Goal: Find contact information: Find contact information

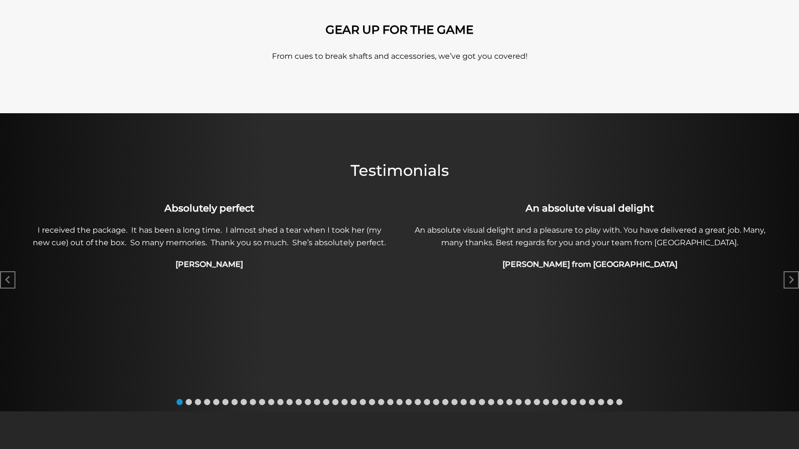
scroll to position [373, 0]
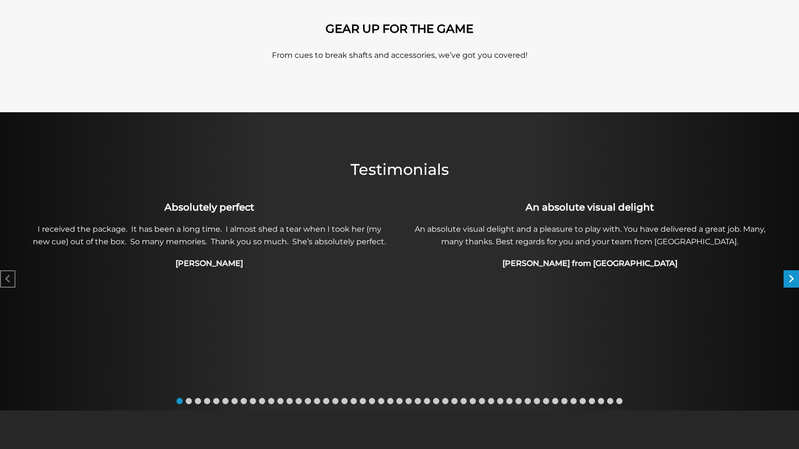
click at [794, 282] on icon "Next slide" at bounding box center [791, 279] width 6 height 10
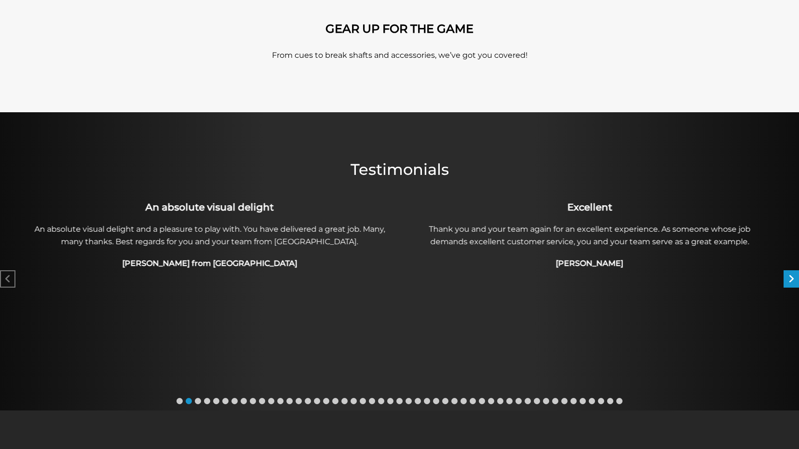
click at [794, 282] on icon "Next slide" at bounding box center [791, 279] width 6 height 10
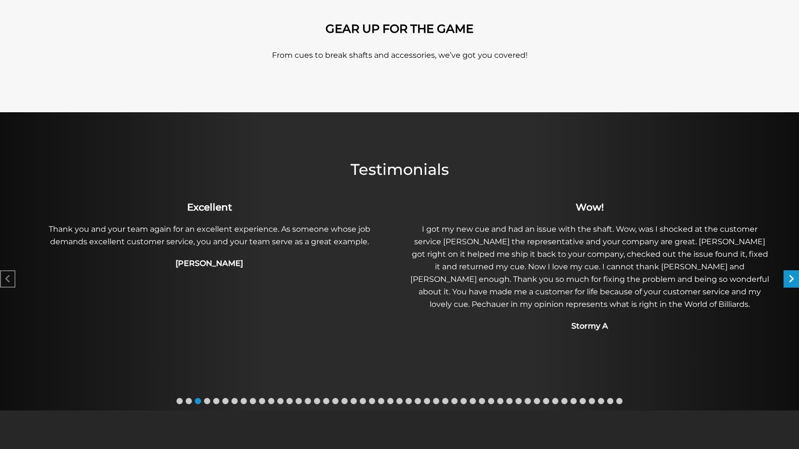
click at [790, 283] on icon "Next slide" at bounding box center [791, 279] width 6 height 10
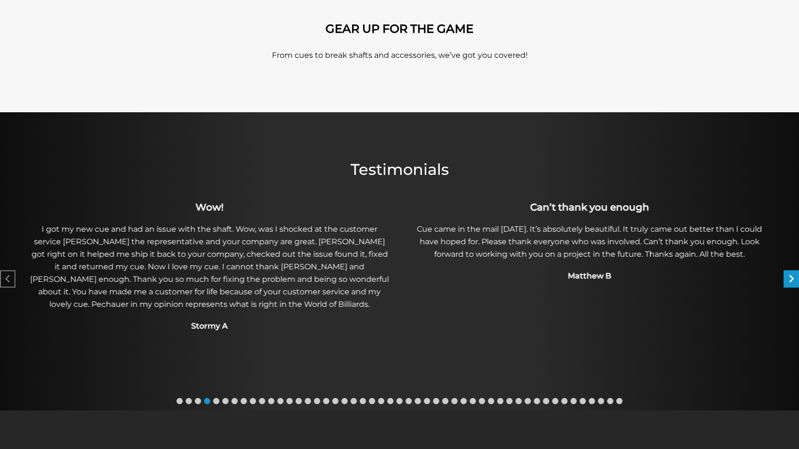
click at [787, 282] on div "Next slide" at bounding box center [791, 278] width 15 height 17
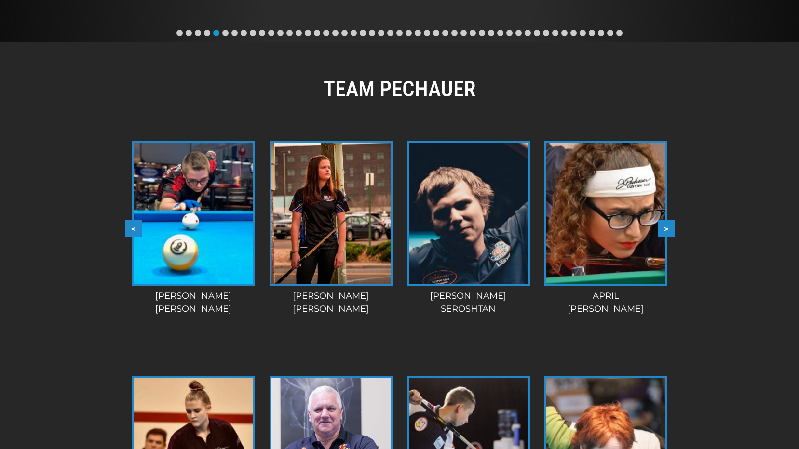
scroll to position [746, 0]
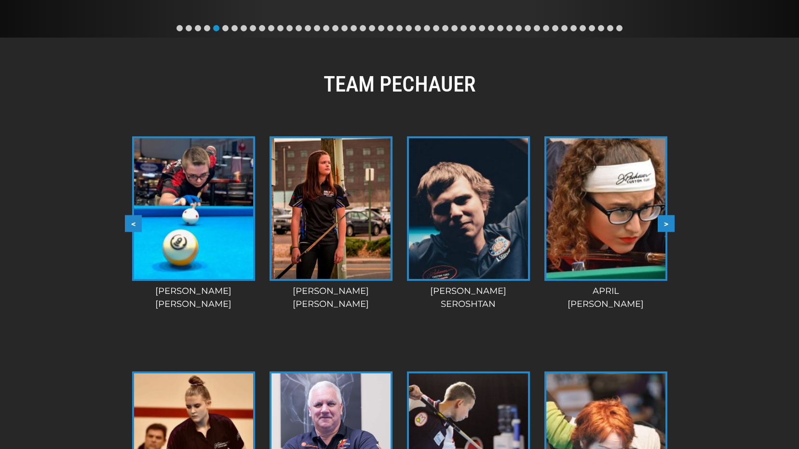
click at [668, 225] on button ">" at bounding box center [666, 223] width 17 height 17
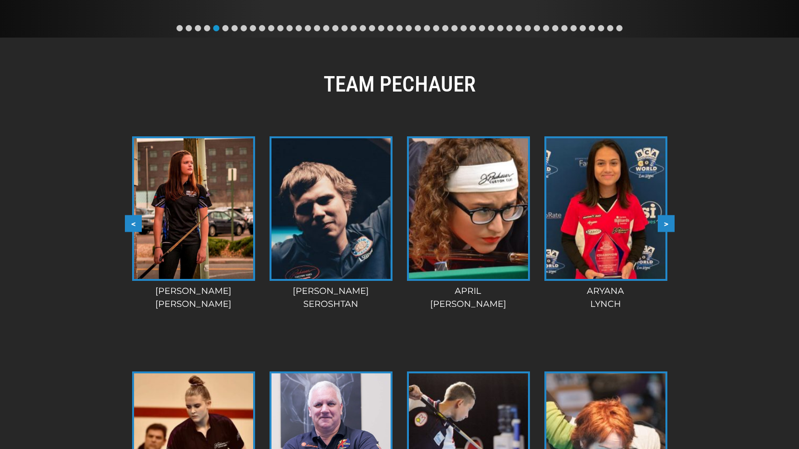
click at [668, 225] on button ">" at bounding box center [666, 223] width 17 height 17
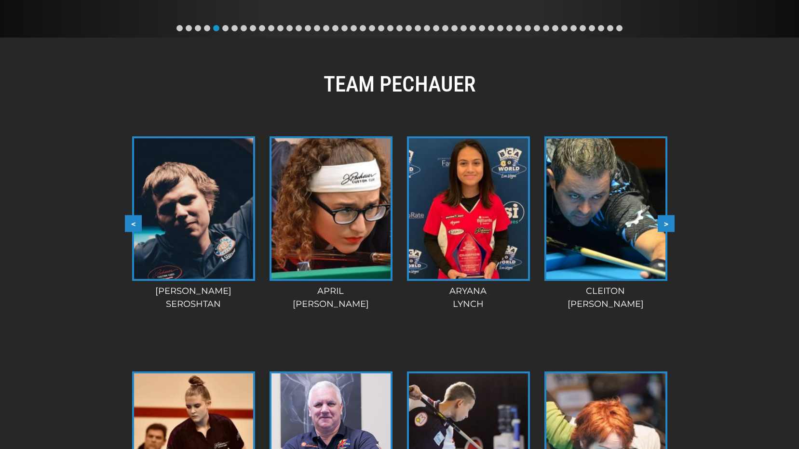
click at [668, 225] on button ">" at bounding box center [666, 223] width 17 height 17
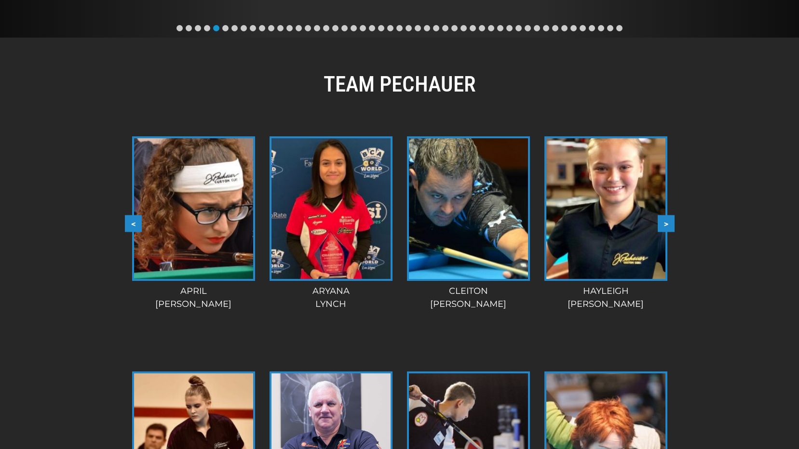
click at [668, 225] on button ">" at bounding box center [666, 223] width 17 height 17
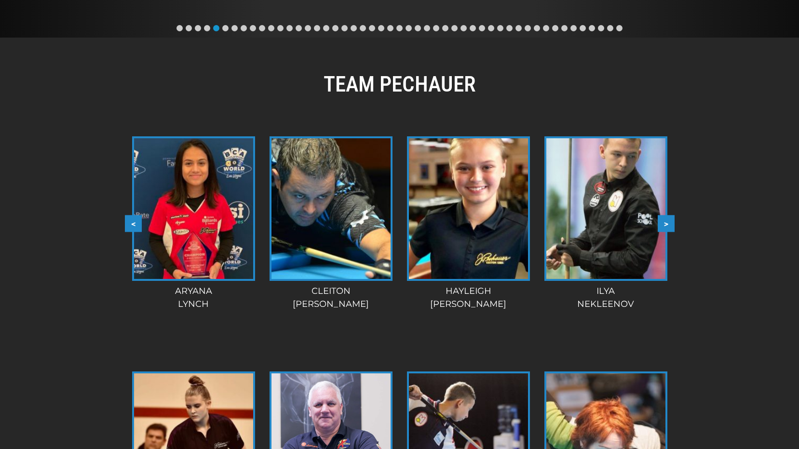
click at [668, 225] on button ">" at bounding box center [666, 223] width 17 height 17
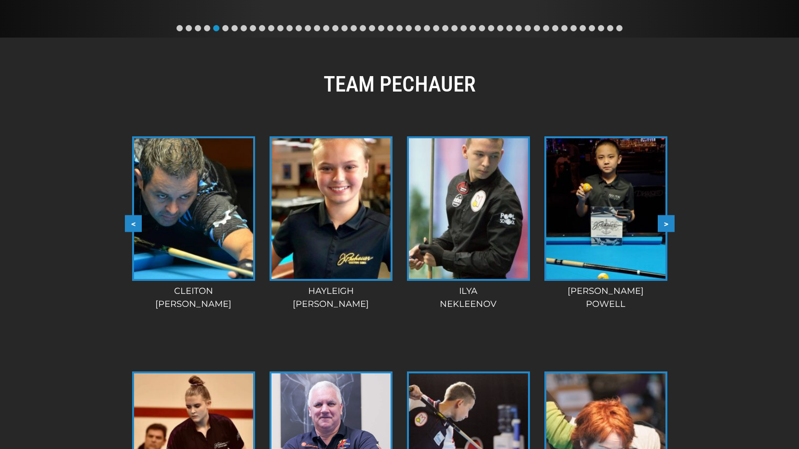
click at [668, 225] on button ">" at bounding box center [666, 223] width 17 height 17
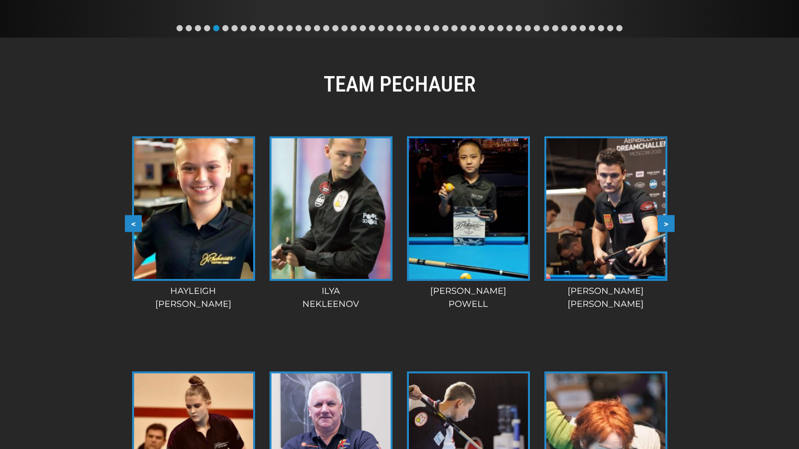
click at [668, 225] on button ">" at bounding box center [666, 223] width 17 height 17
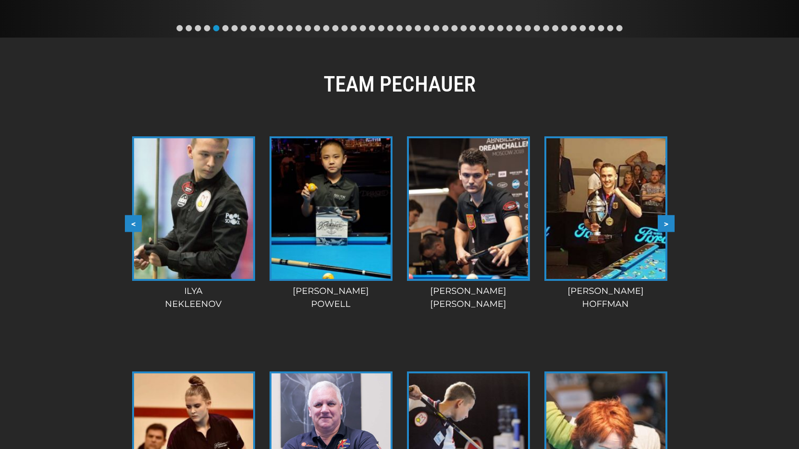
click at [668, 225] on button ">" at bounding box center [666, 223] width 17 height 17
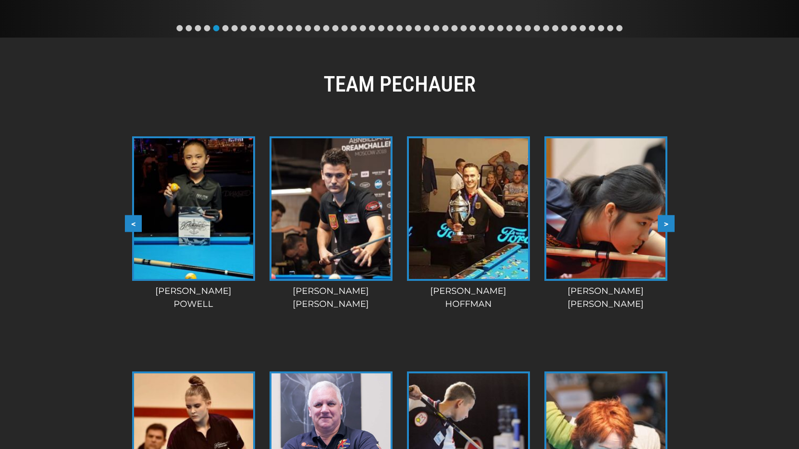
click at [668, 225] on button ">" at bounding box center [666, 223] width 17 height 17
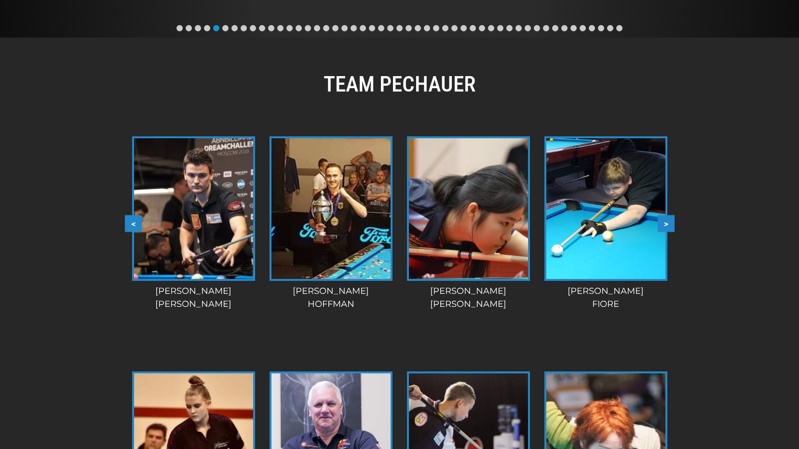
click at [668, 225] on button ">" at bounding box center [666, 223] width 17 height 17
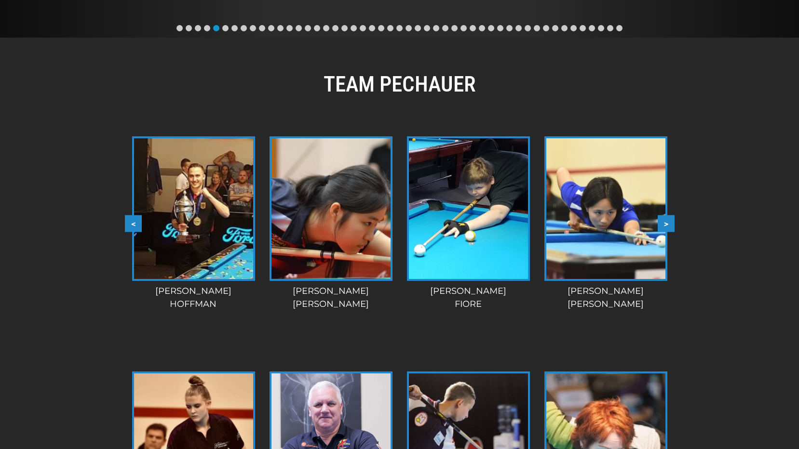
click at [668, 225] on button ">" at bounding box center [666, 223] width 17 height 17
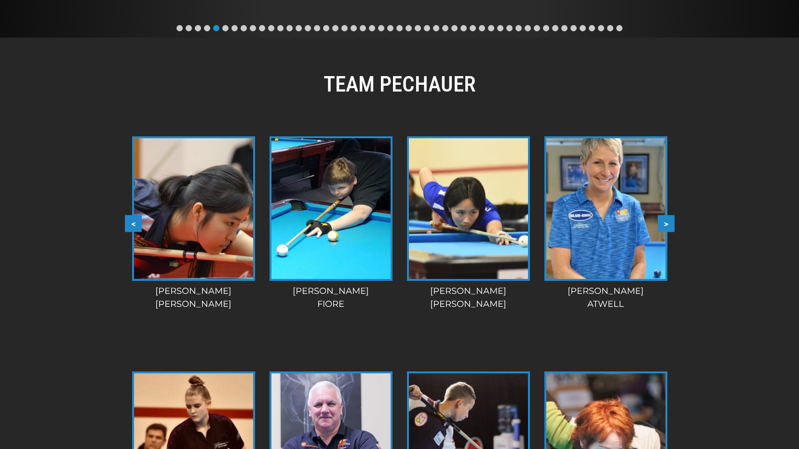
click at [668, 225] on button ">" at bounding box center [666, 223] width 17 height 17
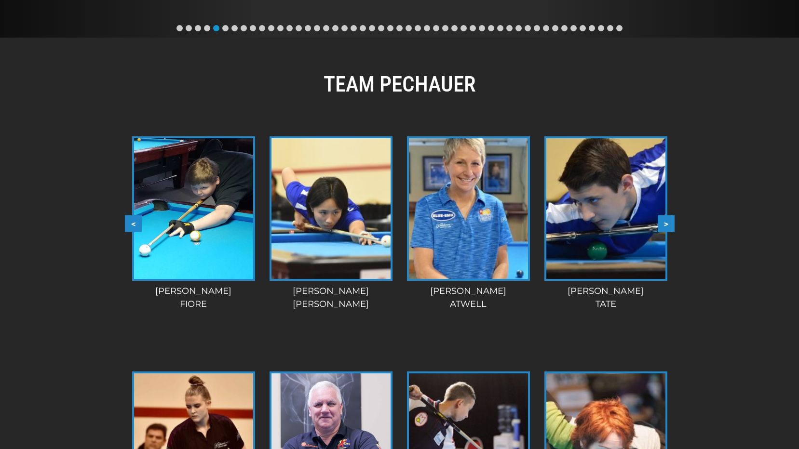
click at [668, 225] on button ">" at bounding box center [666, 223] width 17 height 17
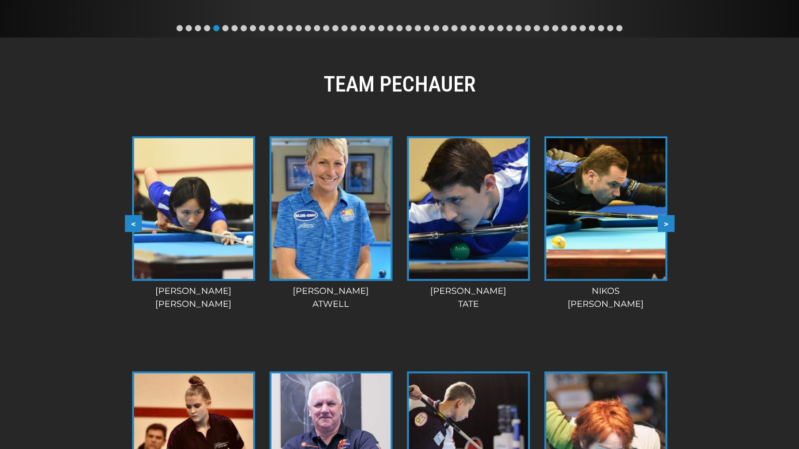
click at [668, 225] on button ">" at bounding box center [666, 223] width 17 height 17
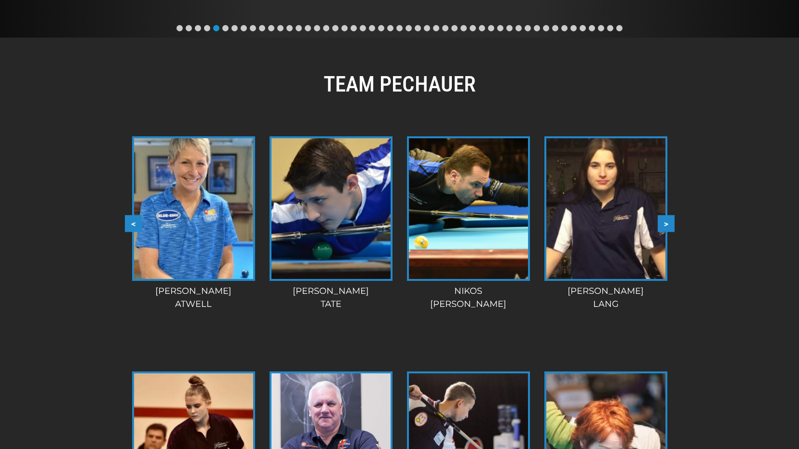
click at [668, 225] on button ">" at bounding box center [666, 223] width 17 height 17
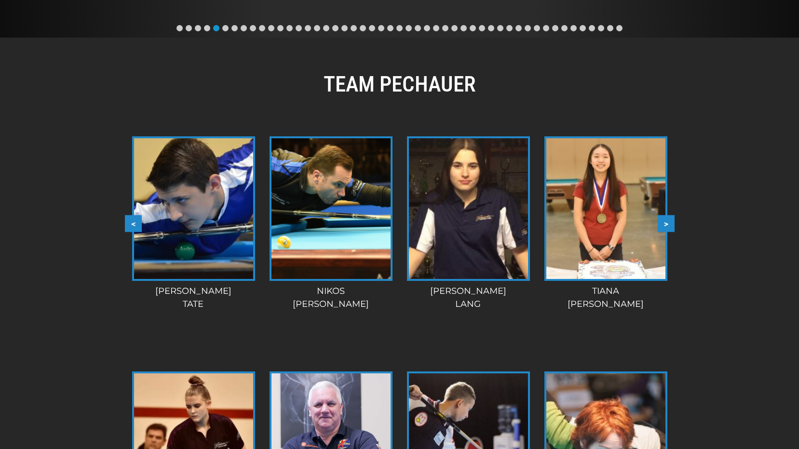
click at [668, 225] on button ">" at bounding box center [666, 223] width 17 height 17
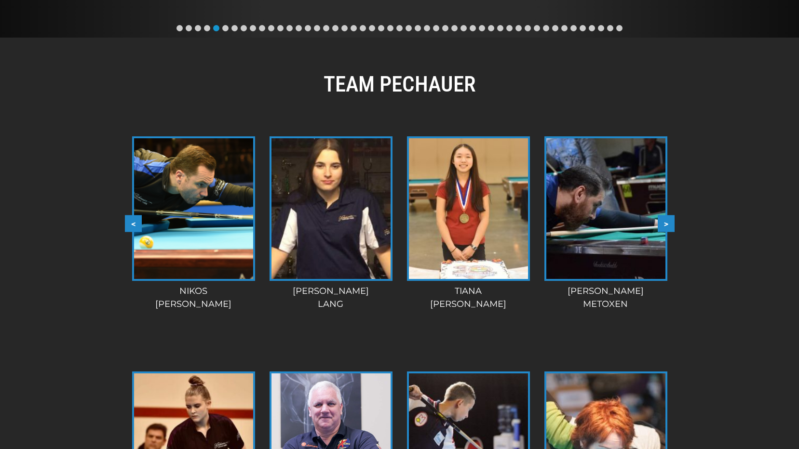
click at [668, 225] on button ">" at bounding box center [666, 223] width 17 height 17
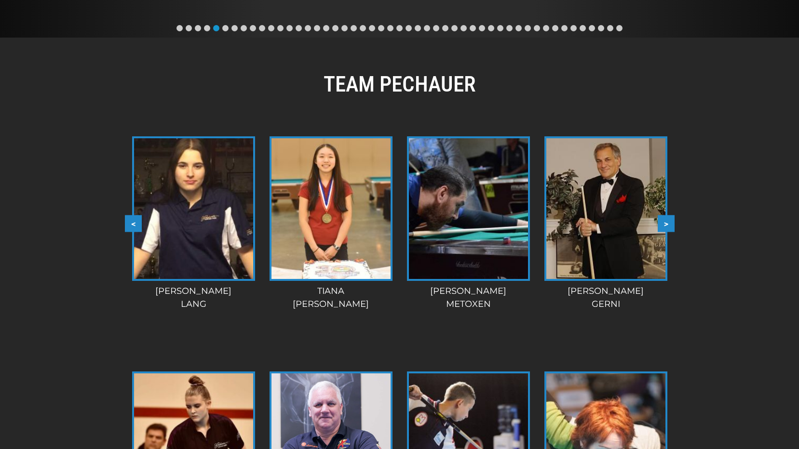
click at [668, 225] on button ">" at bounding box center [666, 223] width 17 height 17
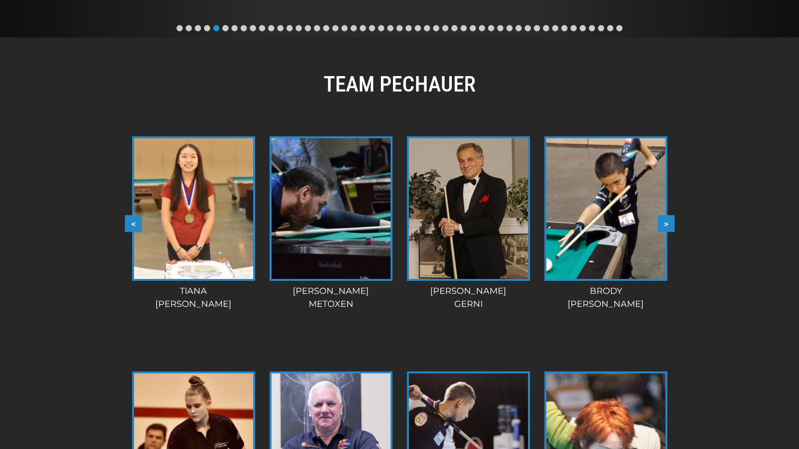
click at [668, 225] on button ">" at bounding box center [666, 223] width 17 height 17
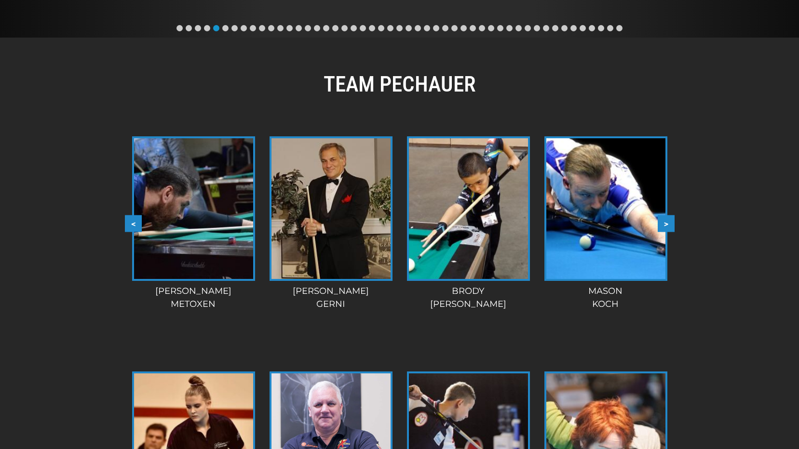
click at [668, 225] on button ">" at bounding box center [666, 223] width 17 height 17
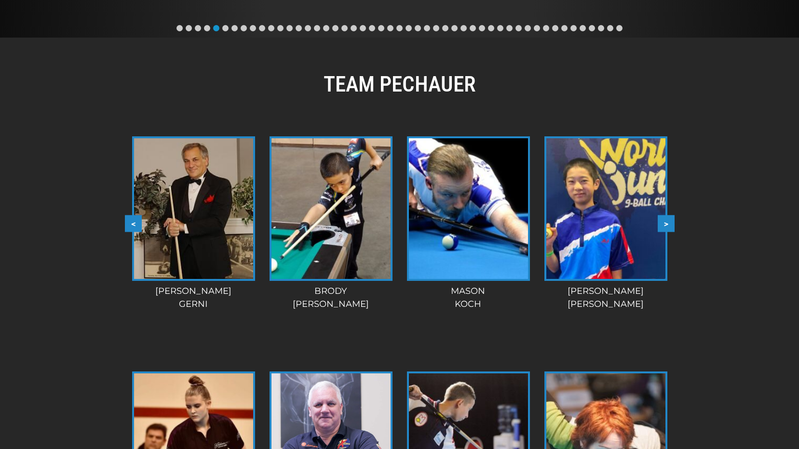
click at [668, 225] on button ">" at bounding box center [666, 223] width 17 height 17
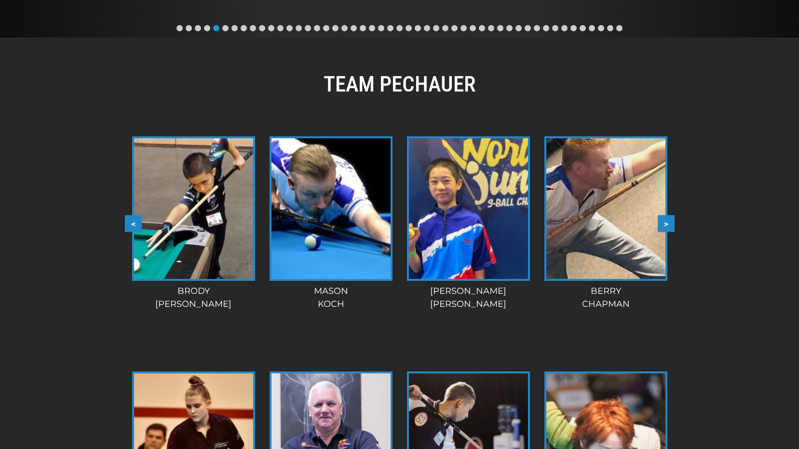
click at [668, 225] on button ">" at bounding box center [666, 223] width 17 height 17
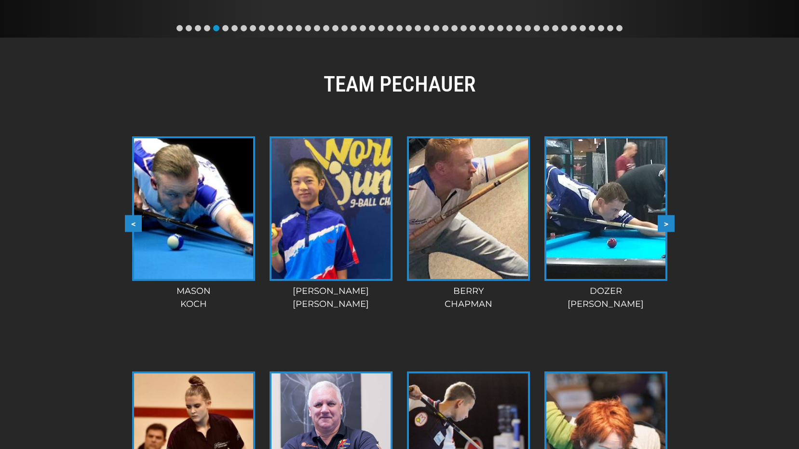
click at [668, 225] on button ">" at bounding box center [666, 223] width 17 height 17
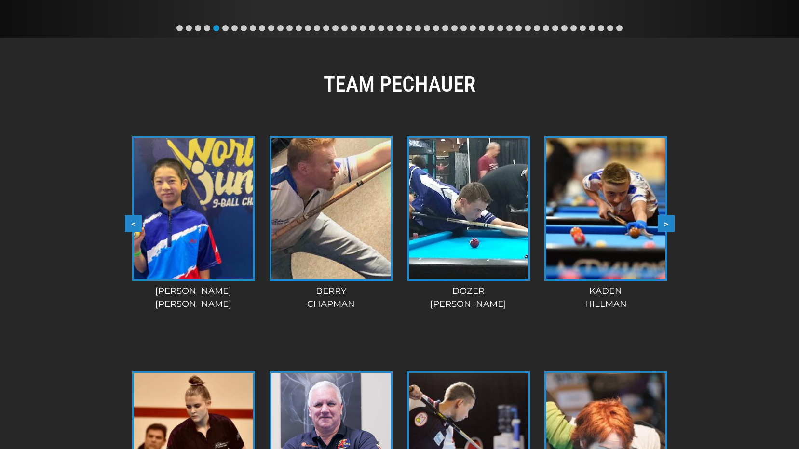
click at [668, 225] on button ">" at bounding box center [666, 223] width 17 height 17
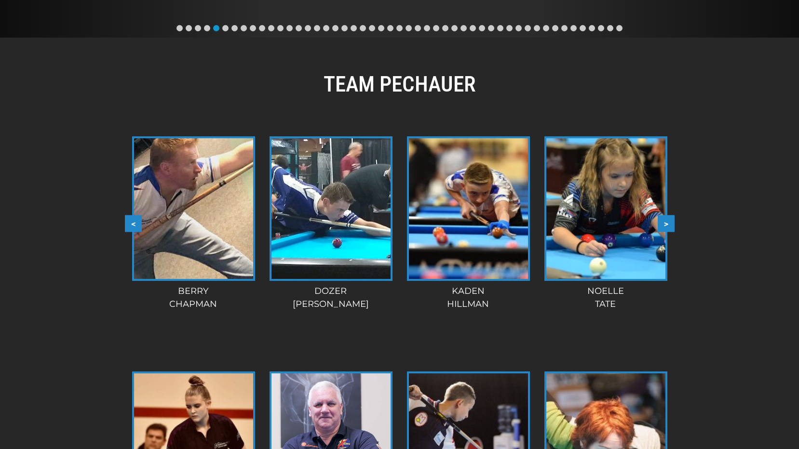
click at [668, 225] on button ">" at bounding box center [666, 223] width 17 height 17
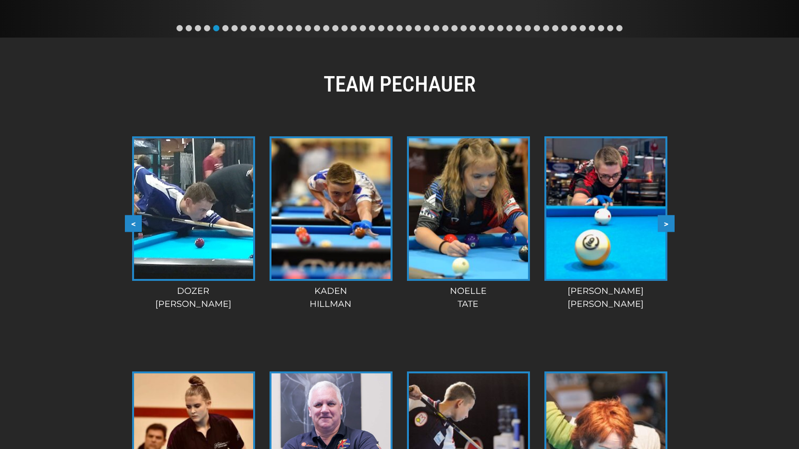
click at [668, 225] on button ">" at bounding box center [666, 223] width 17 height 17
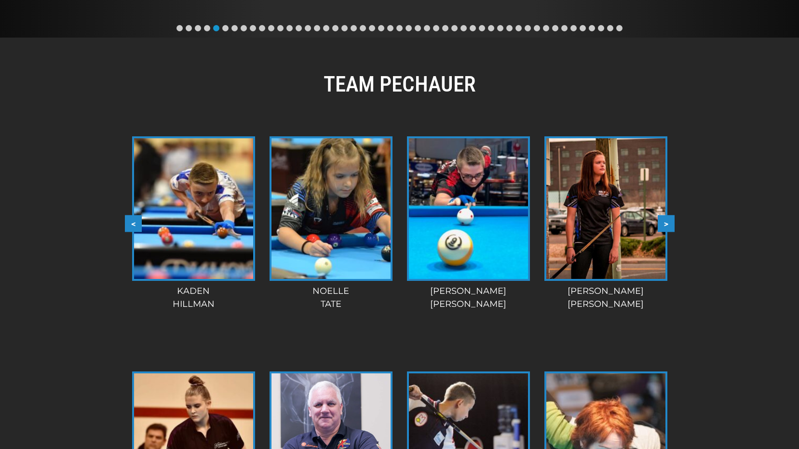
click at [668, 225] on button ">" at bounding box center [666, 223] width 17 height 17
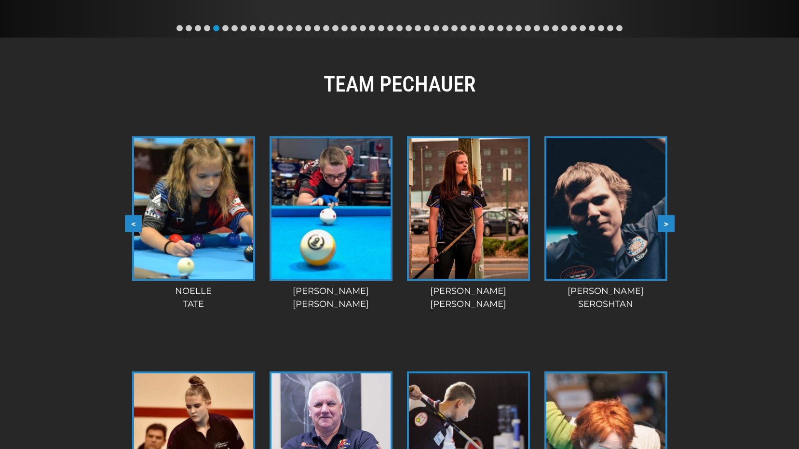
click at [668, 225] on button ">" at bounding box center [666, 223] width 17 height 17
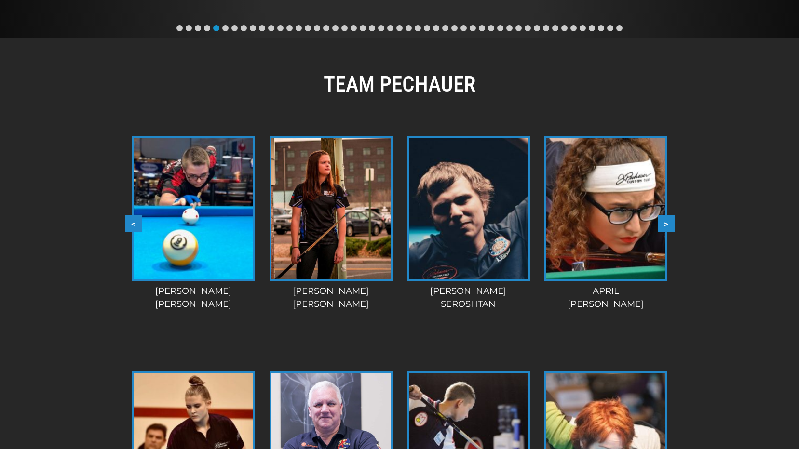
click at [668, 225] on button ">" at bounding box center [666, 223] width 17 height 17
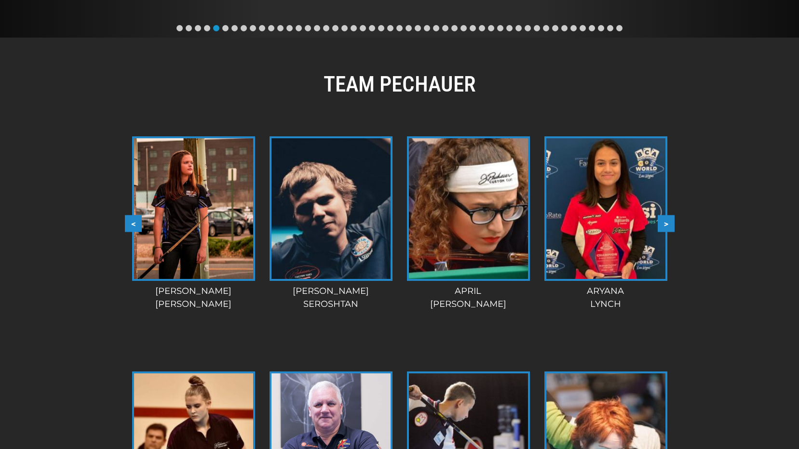
click at [668, 225] on button ">" at bounding box center [666, 223] width 17 height 17
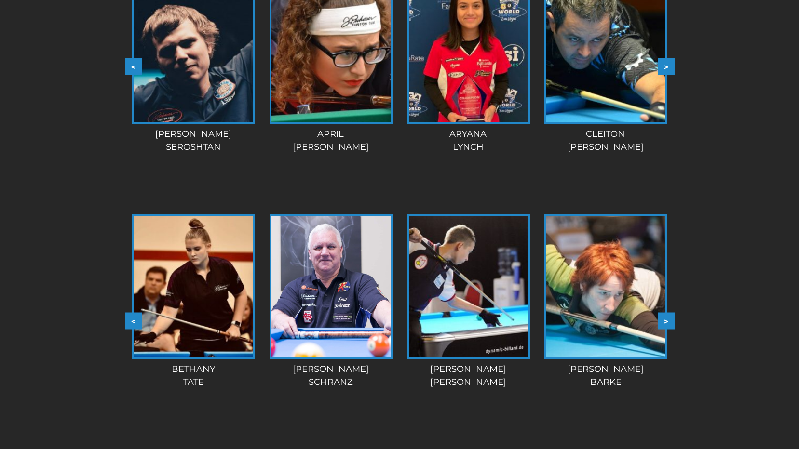
scroll to position [905, 0]
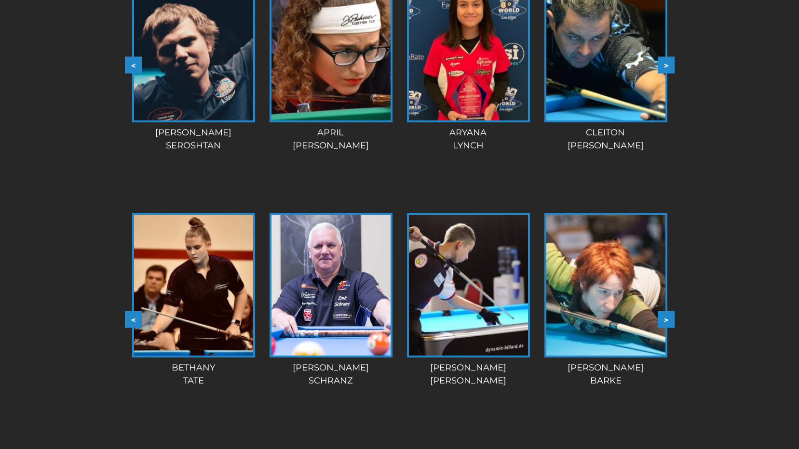
click at [669, 322] on button ">" at bounding box center [666, 319] width 17 height 17
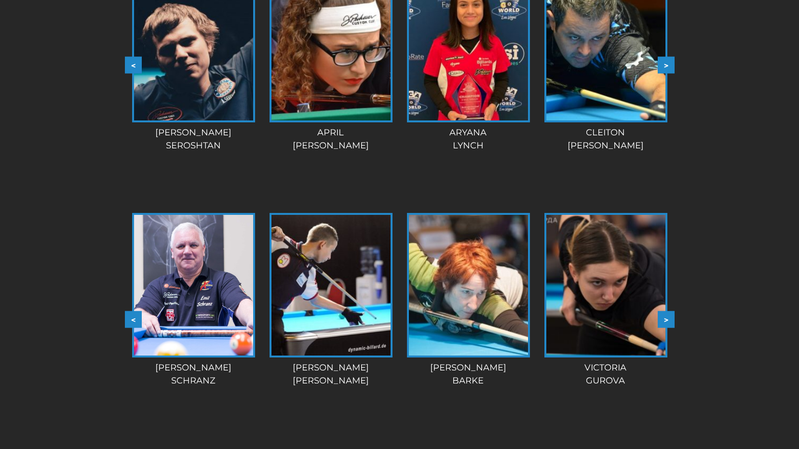
click at [669, 322] on button ">" at bounding box center [666, 319] width 17 height 17
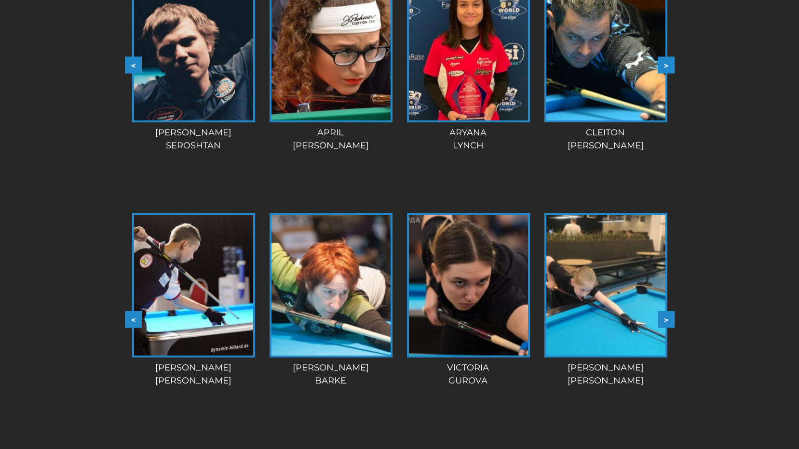
click at [669, 322] on button ">" at bounding box center [666, 319] width 17 height 17
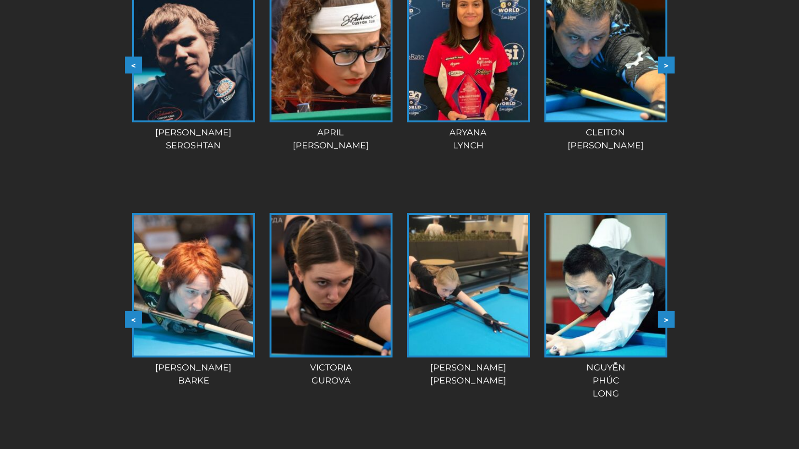
click at [669, 322] on button ">" at bounding box center [666, 319] width 17 height 17
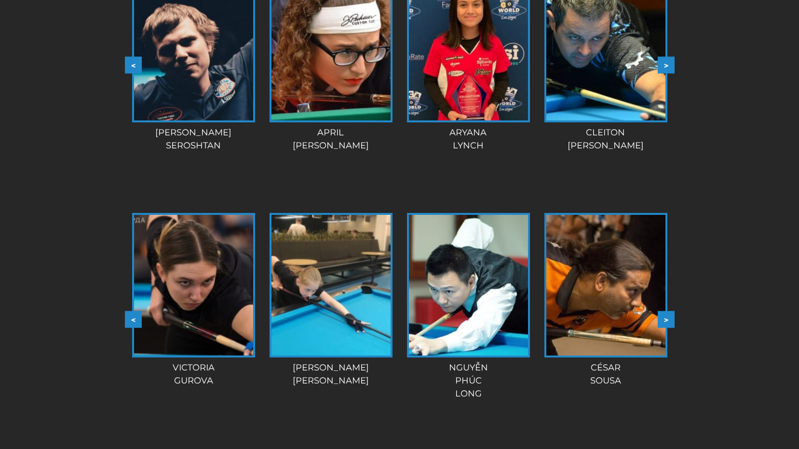
click at [669, 322] on button ">" at bounding box center [666, 319] width 17 height 17
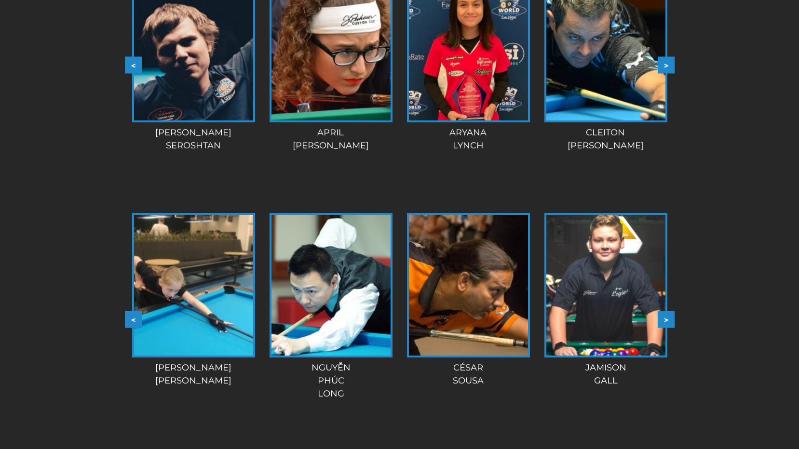
click at [669, 322] on button ">" at bounding box center [666, 319] width 17 height 17
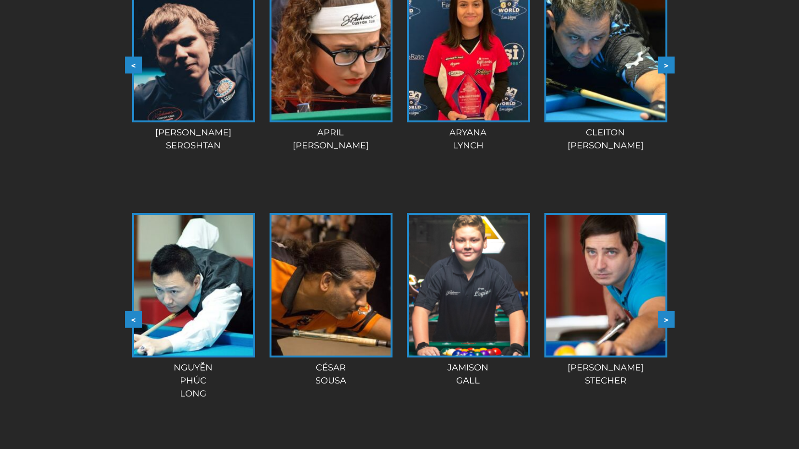
click at [669, 322] on button ">" at bounding box center [666, 319] width 17 height 17
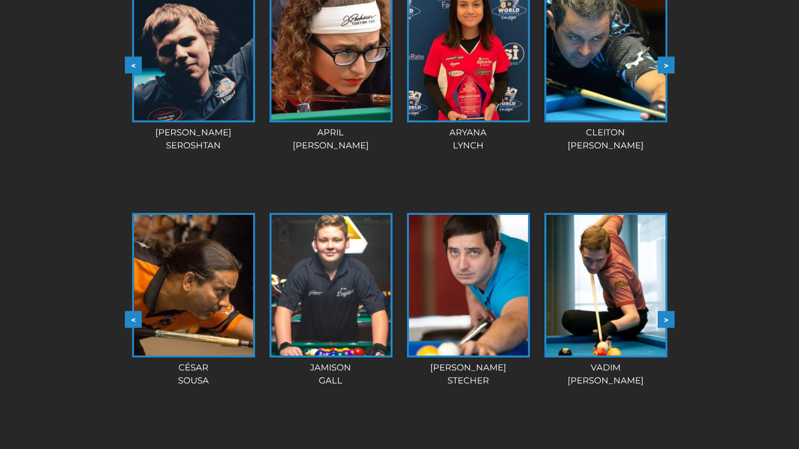
click at [669, 322] on button ">" at bounding box center [666, 319] width 17 height 17
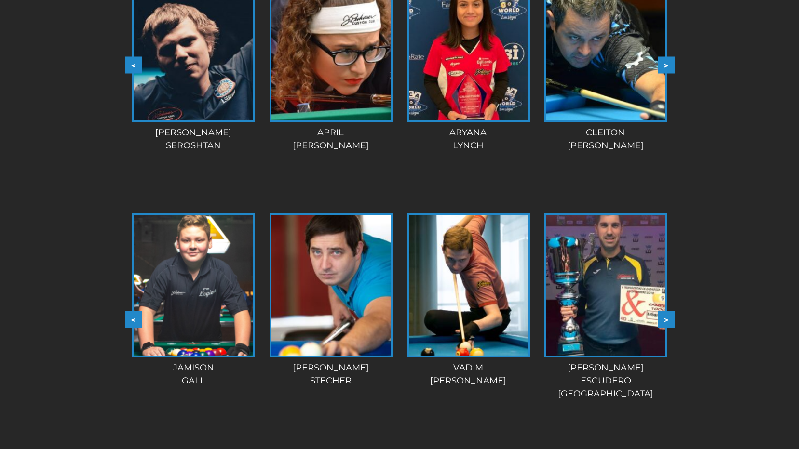
click at [669, 322] on button ">" at bounding box center [666, 319] width 17 height 17
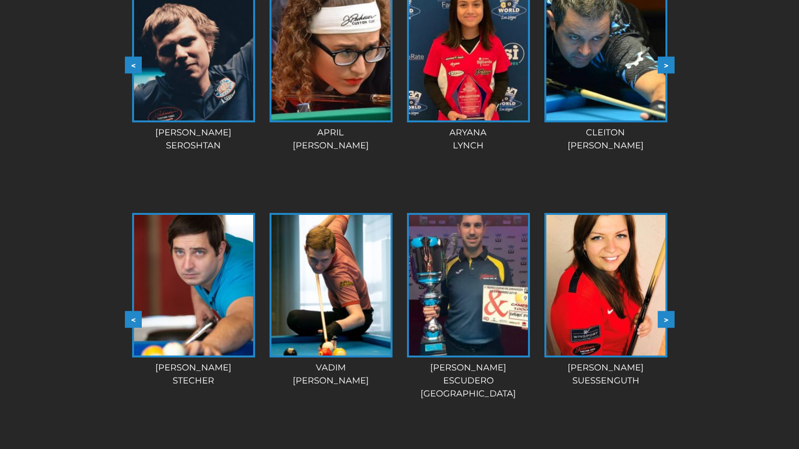
click at [669, 322] on button ">" at bounding box center [666, 319] width 17 height 17
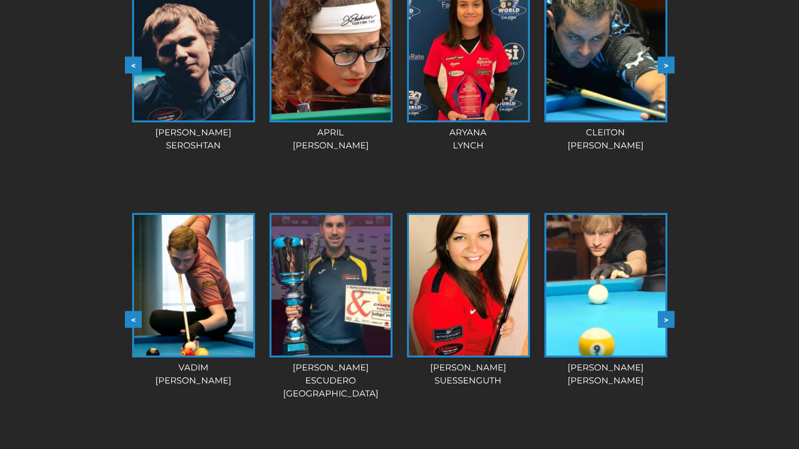
click at [669, 322] on button ">" at bounding box center [666, 319] width 17 height 17
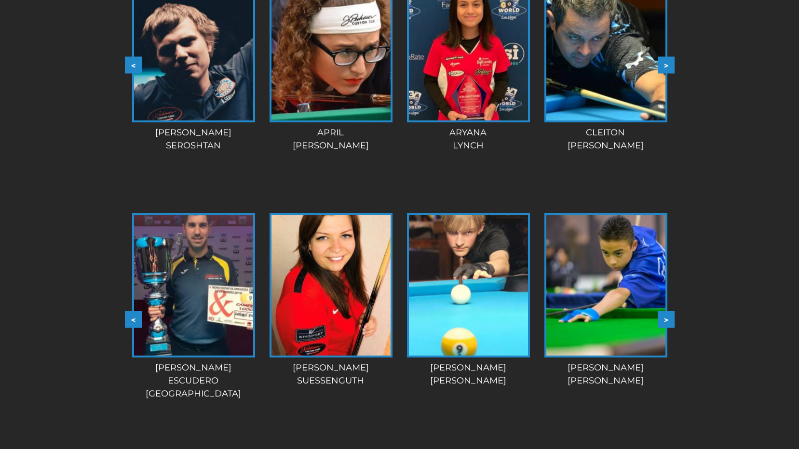
click at [669, 322] on button ">" at bounding box center [666, 319] width 17 height 17
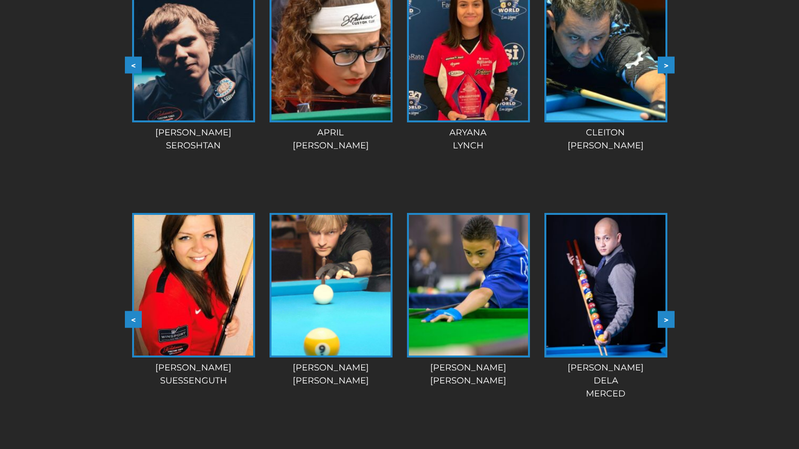
click at [669, 322] on button ">" at bounding box center [666, 319] width 17 height 17
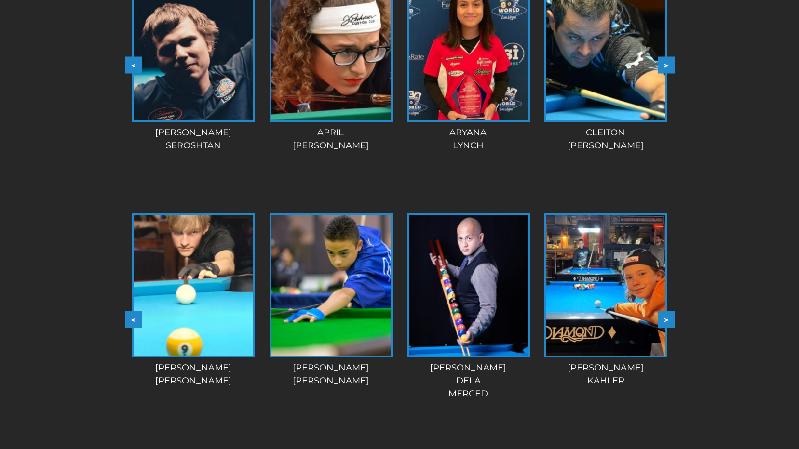
click at [669, 322] on button ">" at bounding box center [666, 319] width 17 height 17
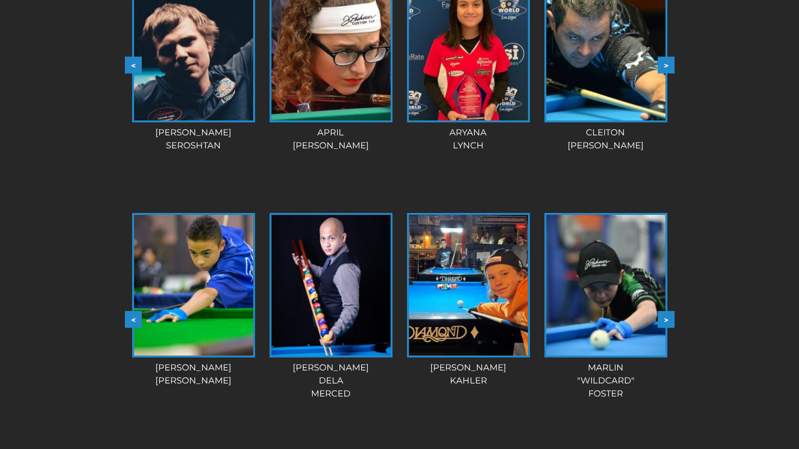
click at [669, 322] on button ">" at bounding box center [666, 319] width 17 height 17
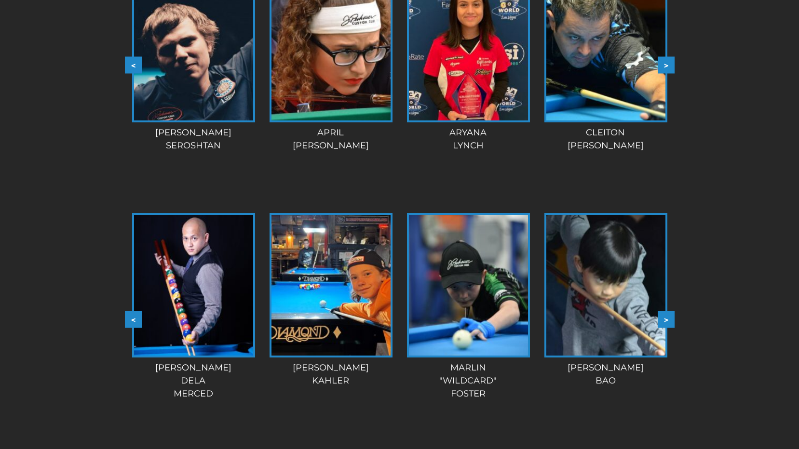
click at [669, 322] on button ">" at bounding box center [666, 319] width 17 height 17
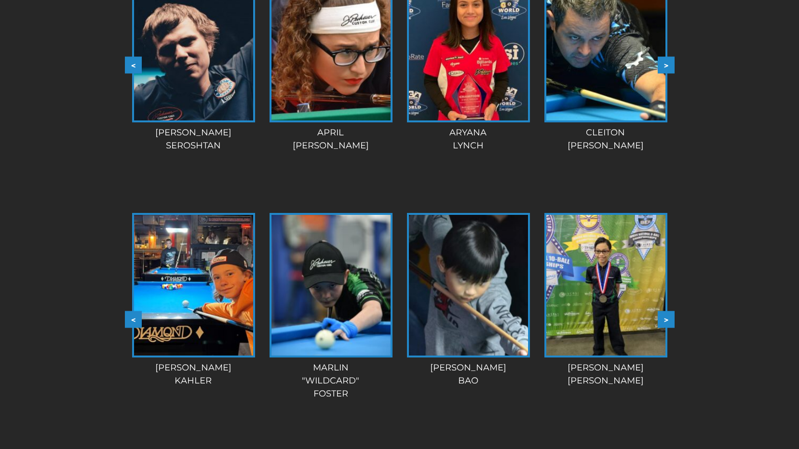
click at [669, 322] on button ">" at bounding box center [666, 319] width 17 height 17
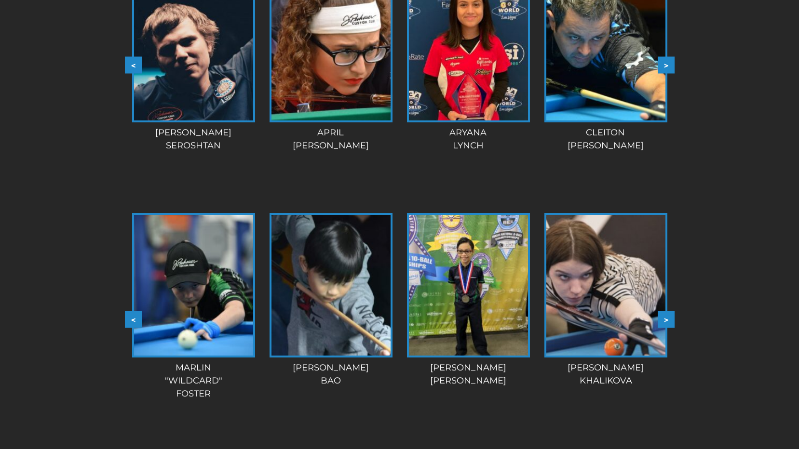
click at [669, 322] on button ">" at bounding box center [666, 319] width 17 height 17
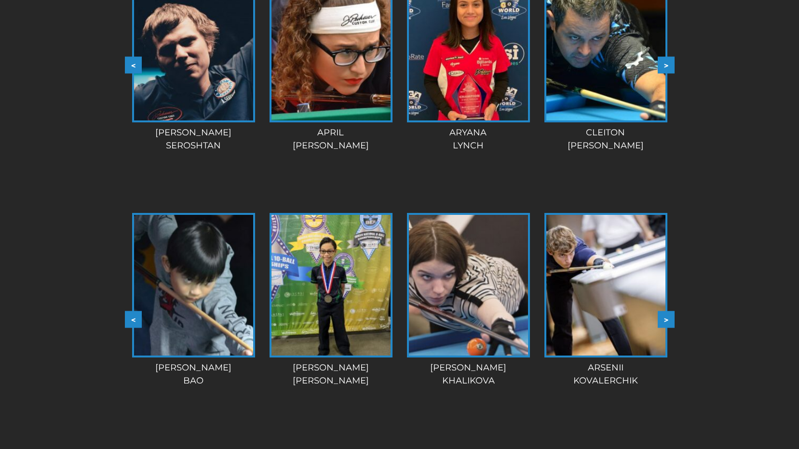
click at [669, 322] on button ">" at bounding box center [666, 319] width 17 height 17
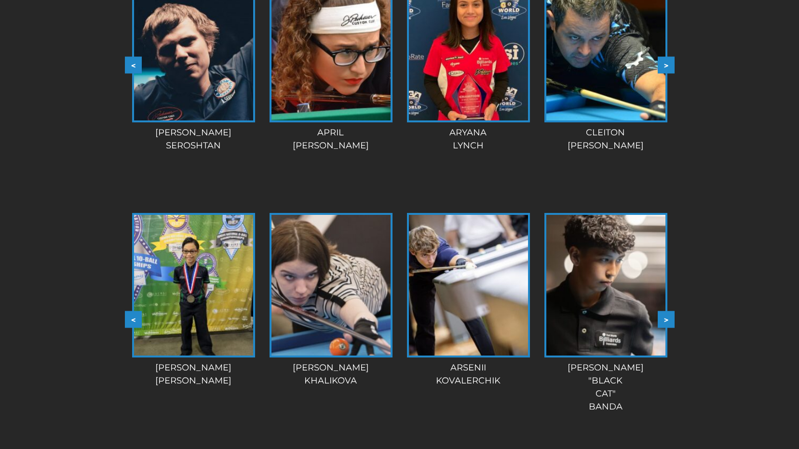
click at [669, 322] on button ">" at bounding box center [666, 319] width 17 height 17
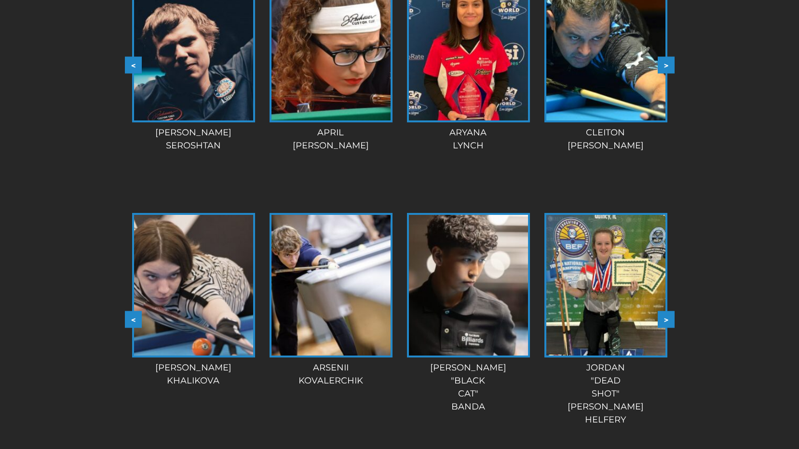
click at [669, 322] on button ">" at bounding box center [666, 319] width 17 height 17
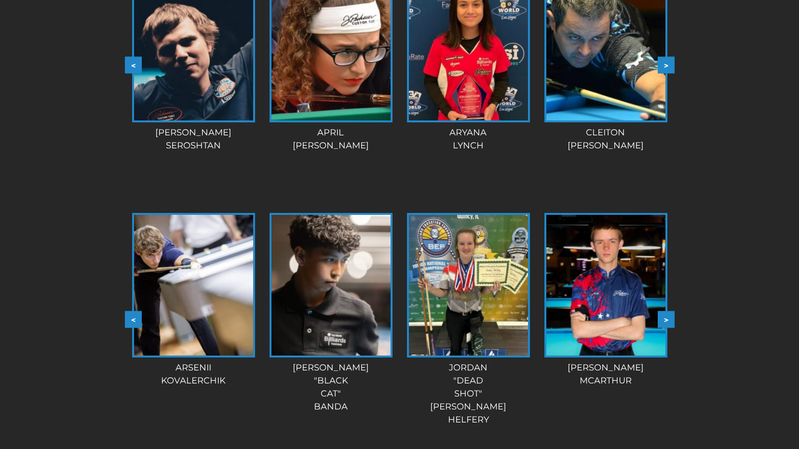
click at [669, 322] on button ">" at bounding box center [666, 319] width 17 height 17
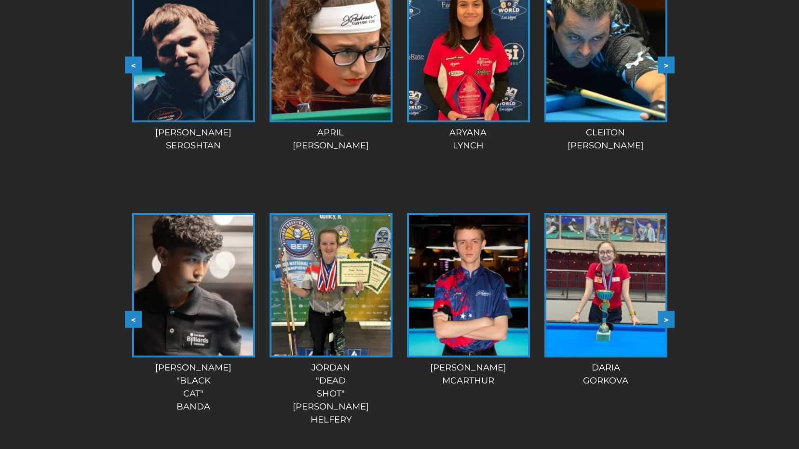
click at [669, 322] on button ">" at bounding box center [666, 319] width 17 height 17
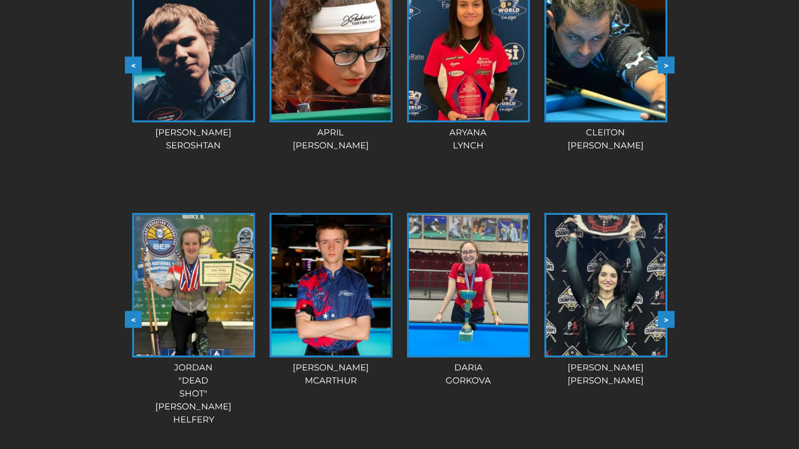
click at [669, 322] on button ">" at bounding box center [666, 319] width 17 height 17
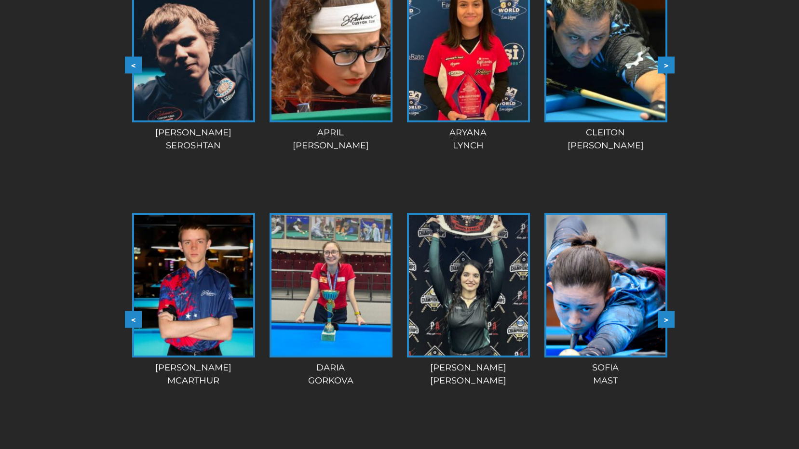
click at [669, 322] on button ">" at bounding box center [666, 319] width 17 height 17
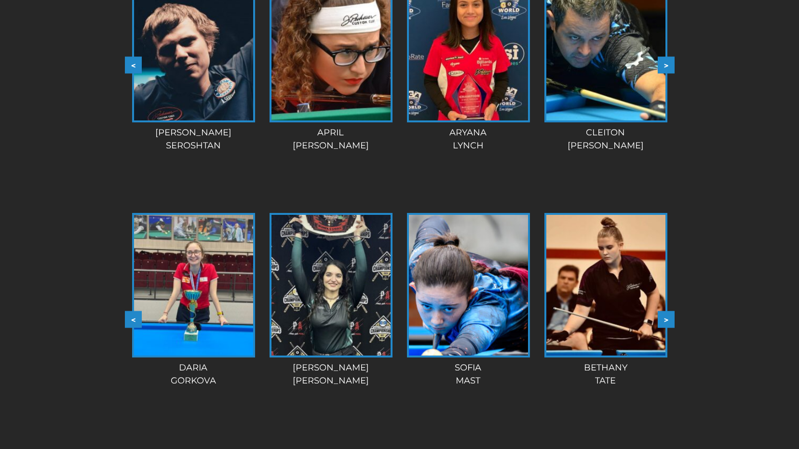
click at [669, 322] on button ">" at bounding box center [666, 319] width 17 height 17
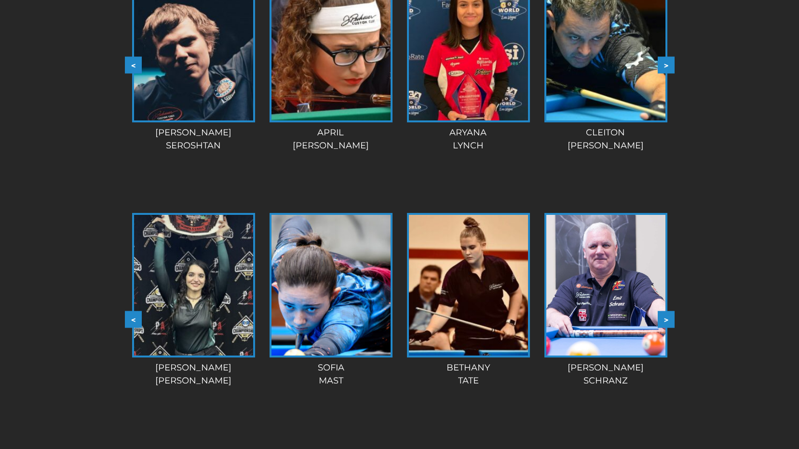
click at [669, 322] on button ">" at bounding box center [666, 319] width 17 height 17
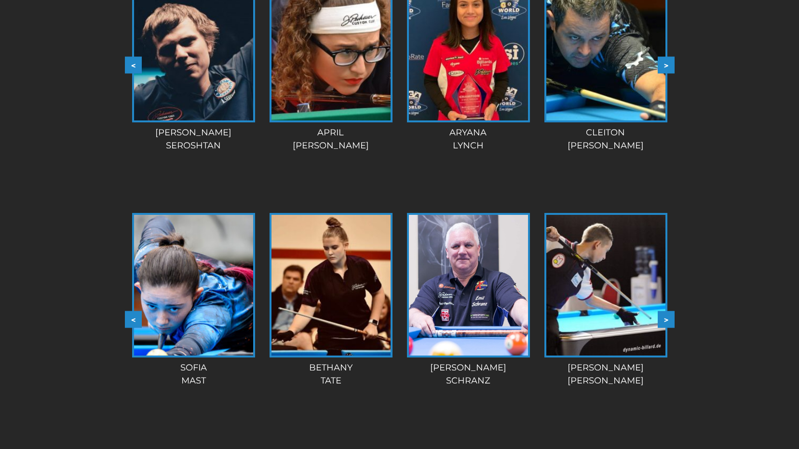
click at [669, 322] on button ">" at bounding box center [666, 319] width 17 height 17
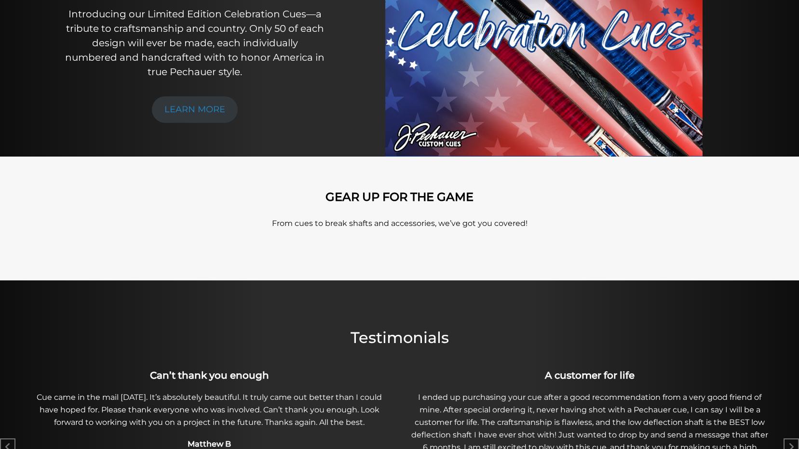
scroll to position [0, 0]
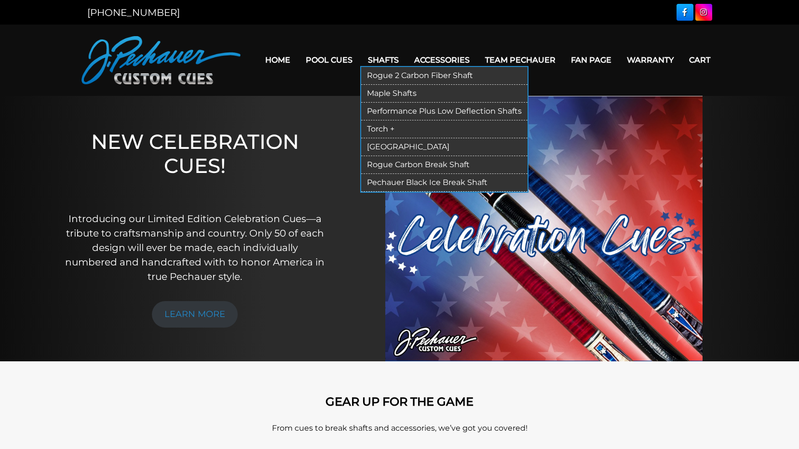
click at [394, 73] on link "Rogue 2 Carbon Fiber Shaft" at bounding box center [444, 76] width 166 height 18
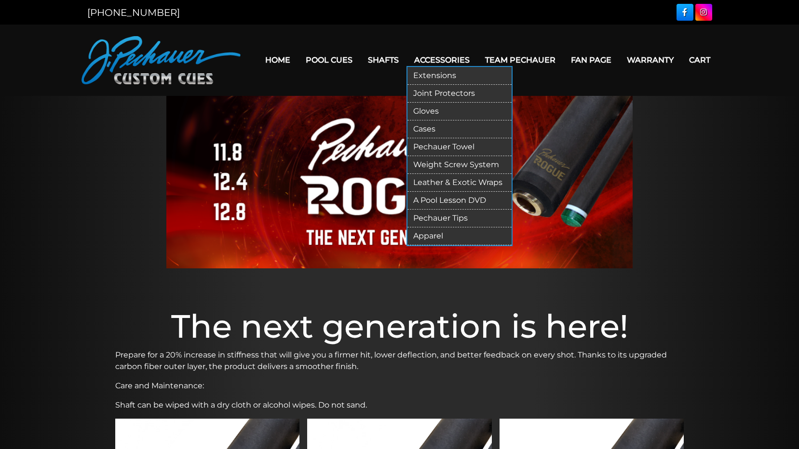
click at [460, 218] on link "Pechauer Tips" at bounding box center [459, 219] width 104 height 18
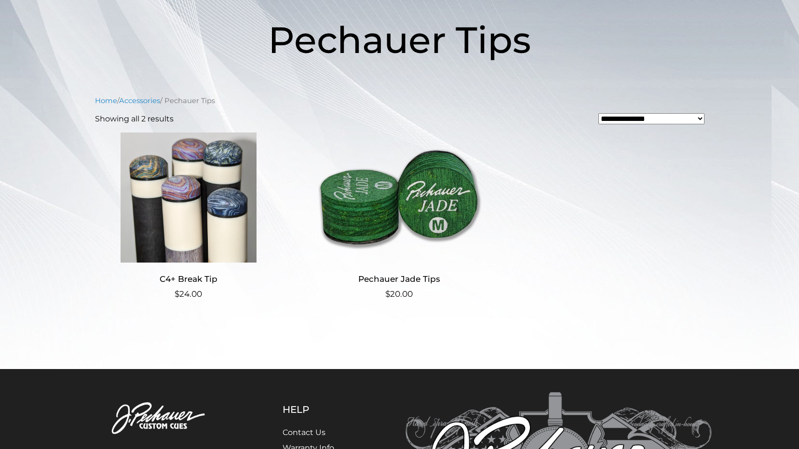
scroll to position [285, 0]
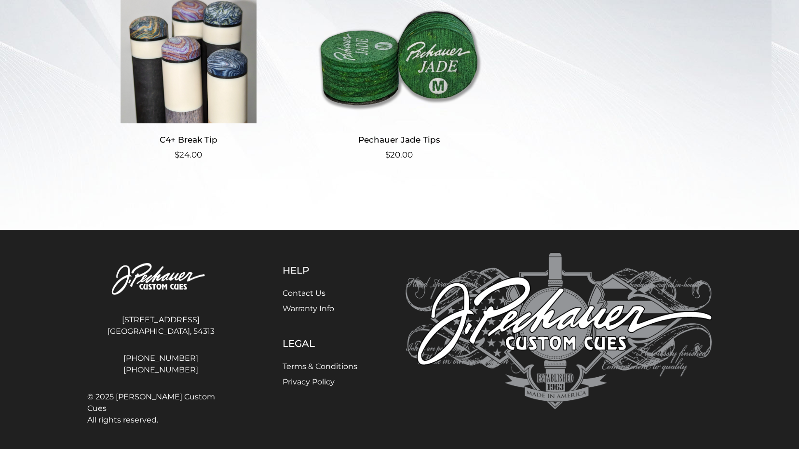
drag, startPoint x: 128, startPoint y: 314, endPoint x: 225, endPoint y: 338, distance: 100.3
click at [225, 338] on address "4140 Velp Ave Green Bay, WI, 54313" at bounding box center [161, 326] width 148 height 31
copy address "4140 Velp Ave Green Bay, WI, 54313"
